Goal: Connect with others: Connect with others

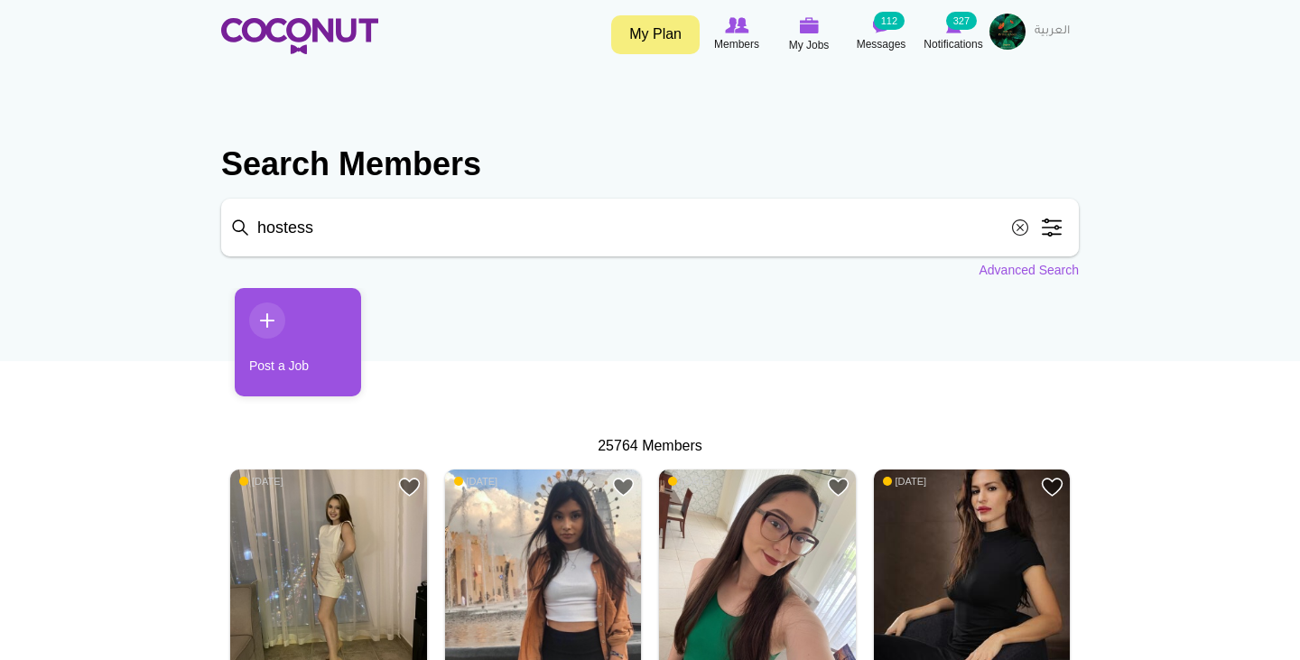
click at [525, 225] on input "hostess" at bounding box center [650, 228] width 858 height 58
click button "Search" at bounding box center [0, 0] width 0 height 0
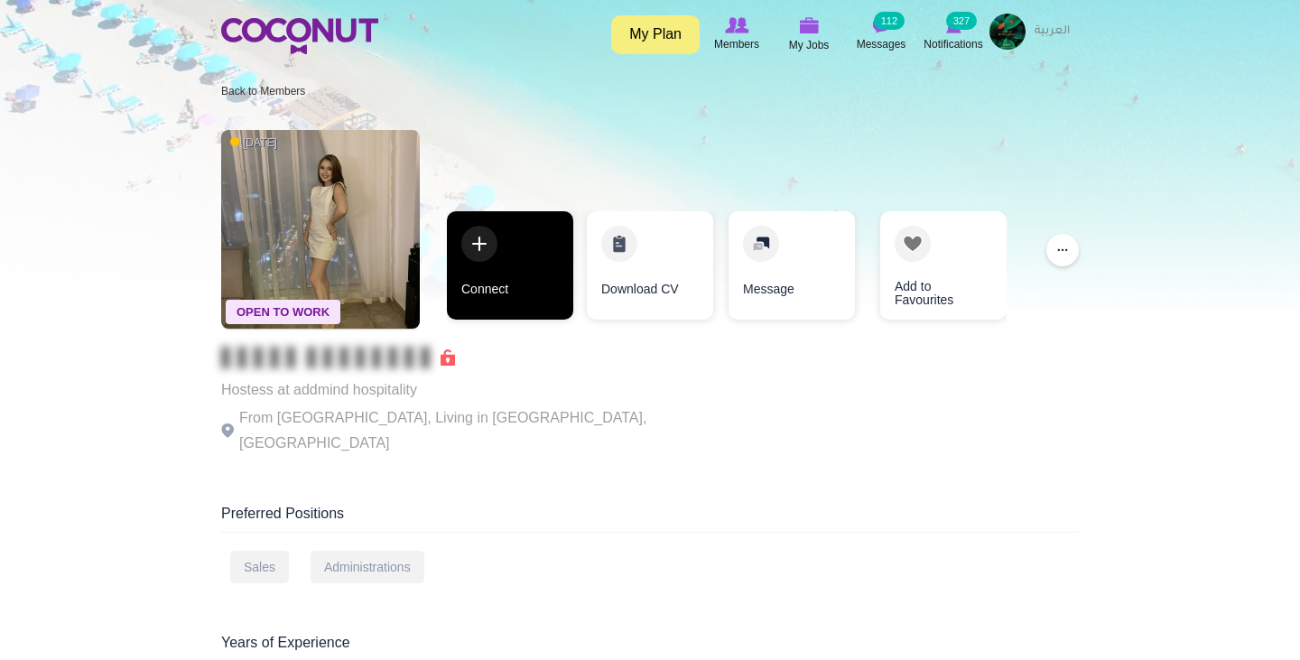
click at [523, 277] on link "Connect" at bounding box center [510, 265] width 126 height 108
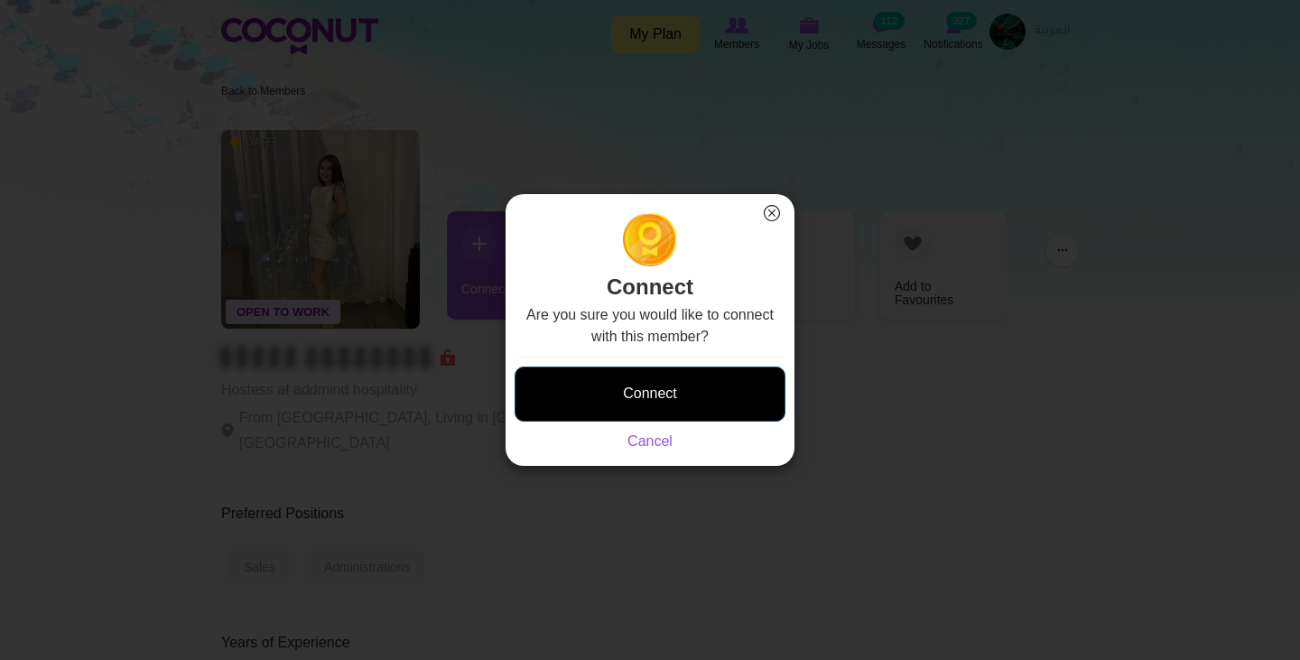
click at [607, 402] on button "Connect" at bounding box center [650, 393] width 271 height 55
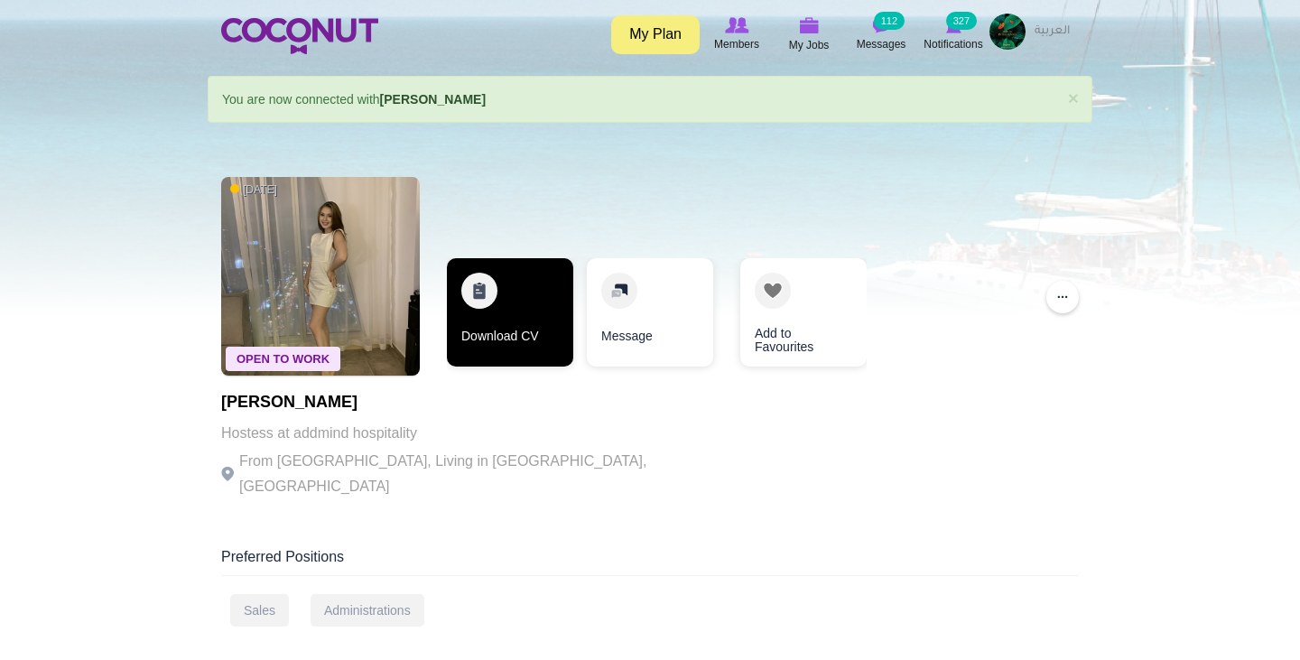
click at [526, 302] on link "Download CV" at bounding box center [510, 312] width 126 height 108
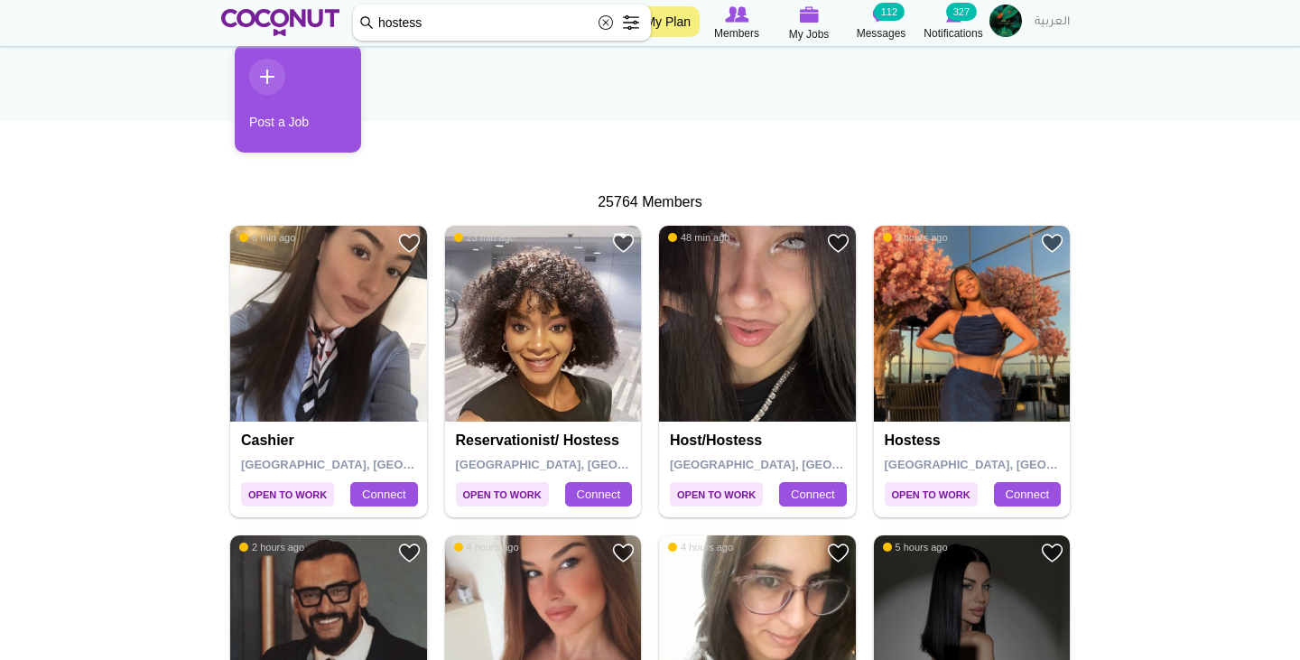
scroll to position [210, 0]
